Goal: Task Accomplishment & Management: Manage account settings

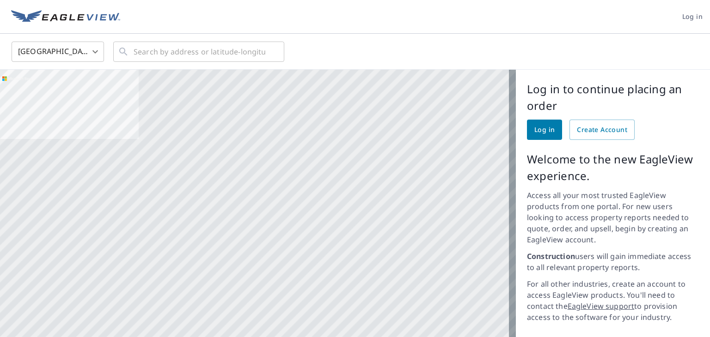
click at [107, 54] on div "United States US ​ ​" at bounding box center [352, 52] width 694 height 22
click at [91, 58] on body "Log in United States US ​ ​ Aerial Road A standard road map Aerial A detailed l…" at bounding box center [355, 168] width 710 height 337
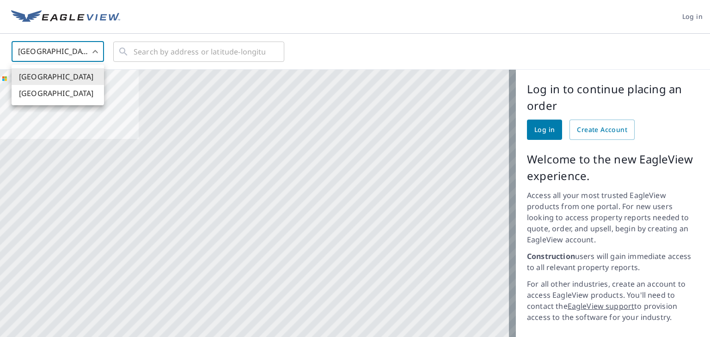
click at [63, 96] on li "Canada" at bounding box center [58, 93] width 92 height 17
type input "CA"
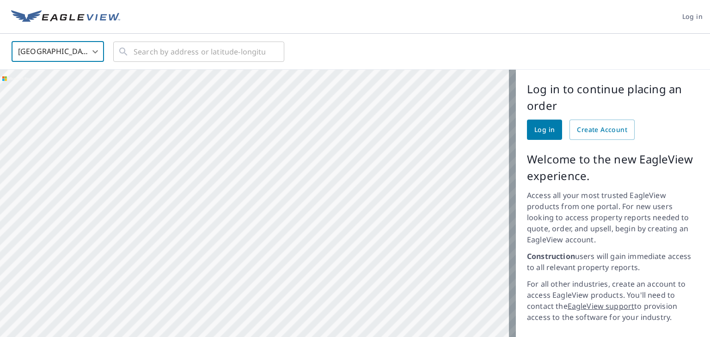
click at [530, 137] on link "Log in" at bounding box center [544, 130] width 35 height 20
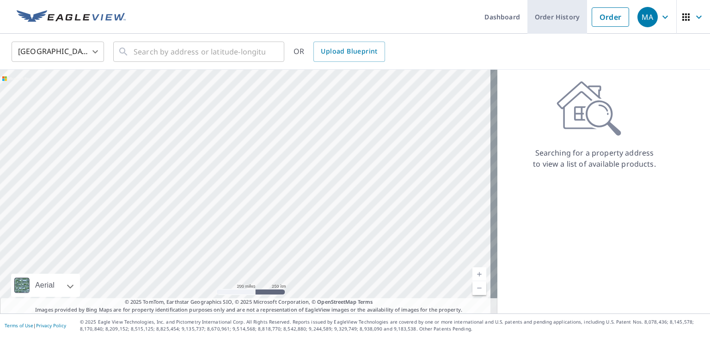
click at [548, 22] on link "Order History" at bounding box center [557, 17] width 60 height 34
